Goal: Task Accomplishment & Management: Use online tool/utility

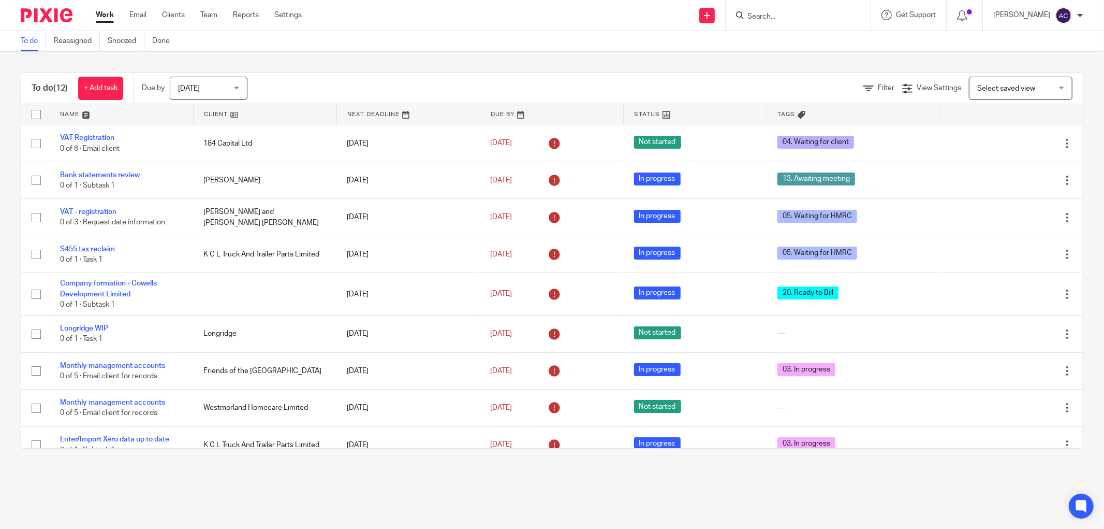
click at [784, 18] on input "Search" at bounding box center [793, 16] width 93 height 9
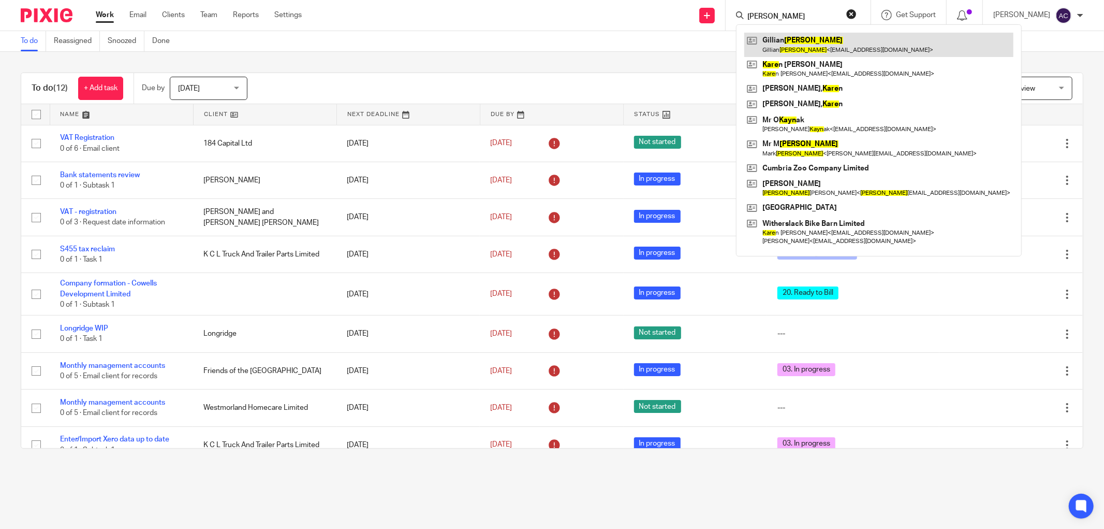
type input "[PERSON_NAME]"
click at [786, 46] on link at bounding box center [878, 45] width 269 height 24
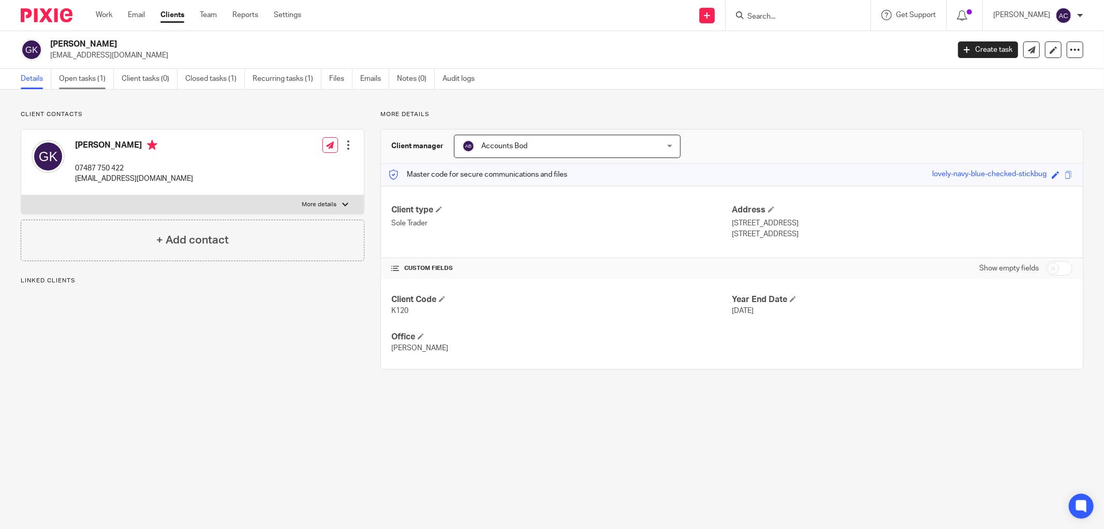
click at [95, 81] on link "Open tasks (1)" at bounding box center [86, 79] width 55 height 20
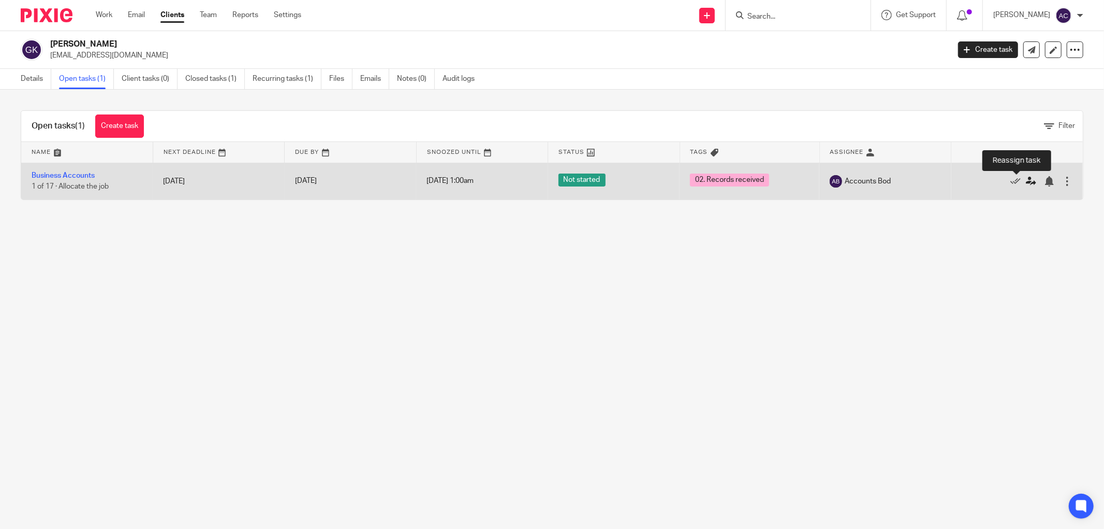
click at [1026, 182] on icon at bounding box center [1031, 181] width 10 height 10
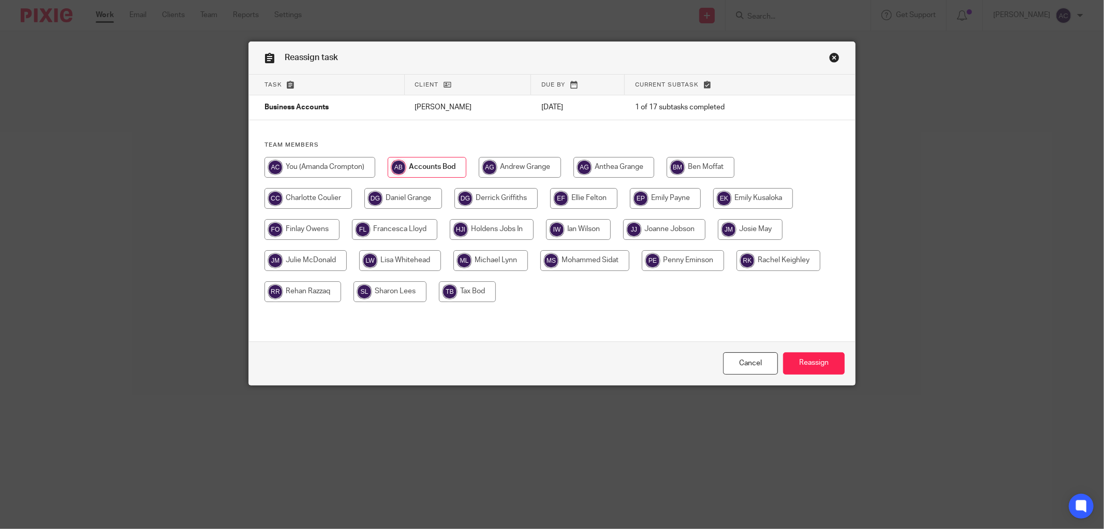
click at [568, 260] on input "radio" at bounding box center [584, 260] width 89 height 21
radio input "true"
click at [821, 361] on input "Reassign" at bounding box center [814, 363] width 62 height 22
